Goal: Task Accomplishment & Management: Complete application form

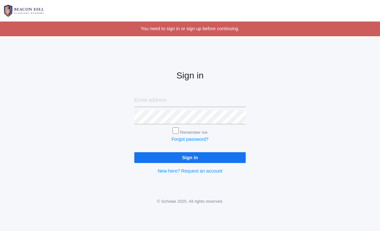
scroll to position [41, 0]
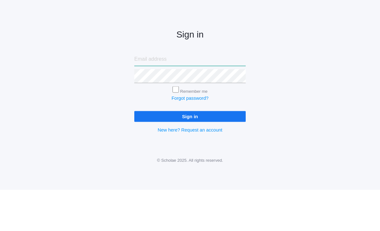
type input "[EMAIL_ADDRESS][DOMAIN_NAME]"
click at [190, 152] on input "Sign in" at bounding box center [189, 157] width 111 height 11
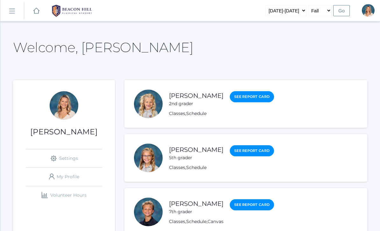
click at [14, 16] on link "icons/ui/navigation/hamburger Created with Sketch." at bounding box center [12, 10] width 24 height 17
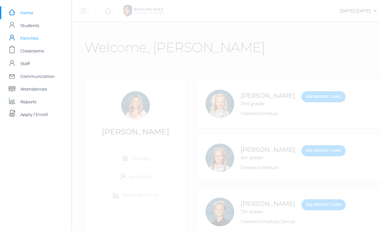
click at [32, 39] on span "Families" at bounding box center [29, 38] width 18 height 13
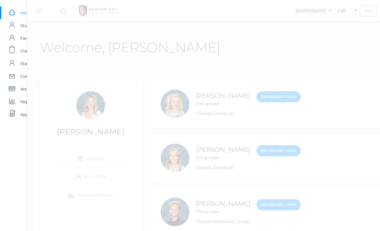
scroll to position [0, 72]
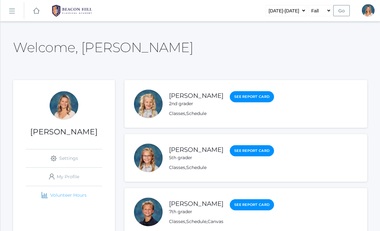
click at [64, 191] on link "icons/finance/bar-chart Created with Sketch. Volunteer Hours" at bounding box center [64, 195] width 76 height 18
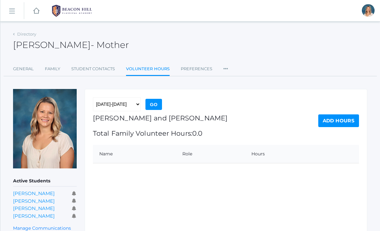
click at [318, 196] on div "2019-2020 2020-2021 2021-2022 2022-2023 2023-2024 2024-2025 2025-2026 Go Albane…" at bounding box center [226, 177] width 283 height 176
click at [340, 118] on link "Add Hours" at bounding box center [338, 121] width 41 height 13
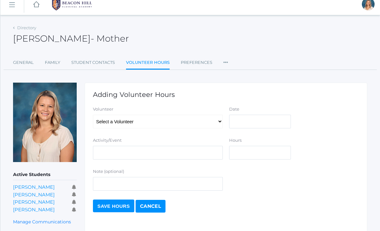
scroll to position [6, 0]
click at [207, 119] on select "Select a Volunteer Albanese, Bobby Albanese, Cole Albanese, Elle Albanese, Heat…" at bounding box center [158, 122] width 130 height 14
